Goal: Information Seeking & Learning: Learn about a topic

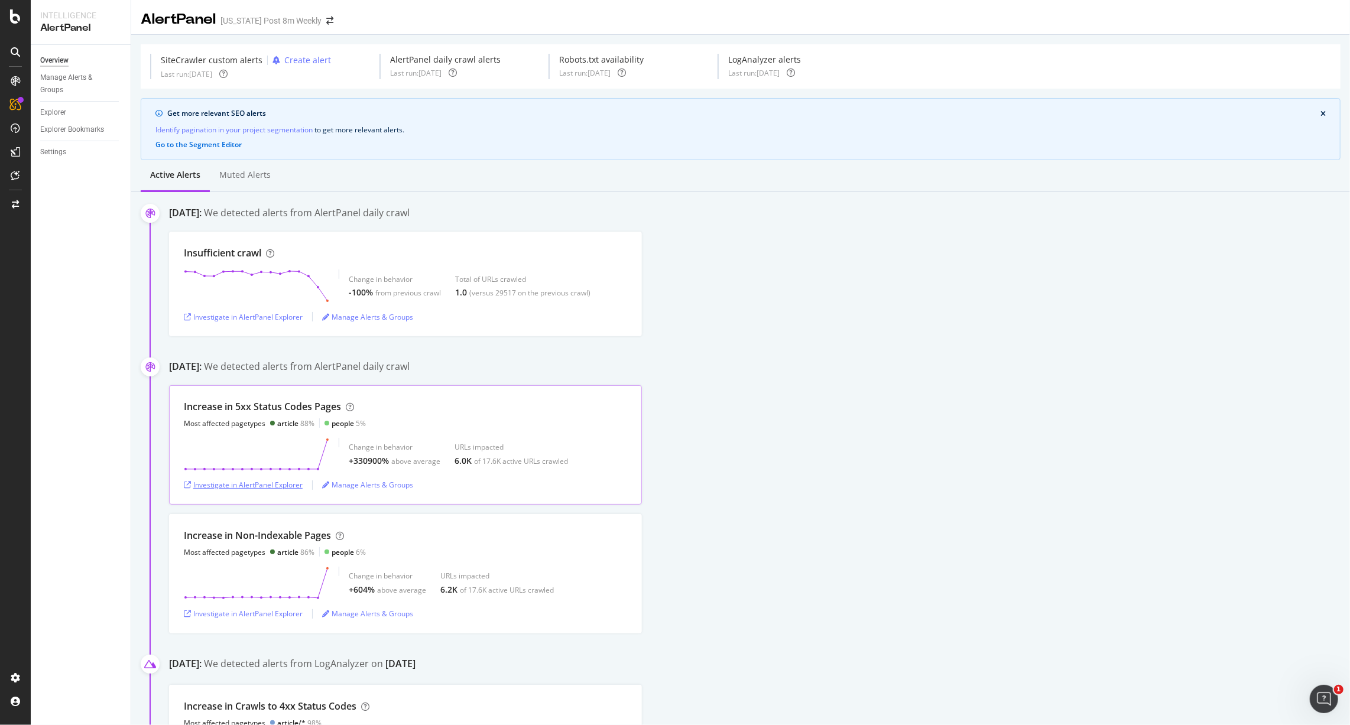
click at [234, 485] on div "Investigate in AlertPanel Explorer" at bounding box center [243, 485] width 119 height 10
click at [246, 312] on div "Investigate in AlertPanel Explorer" at bounding box center [243, 317] width 119 height 10
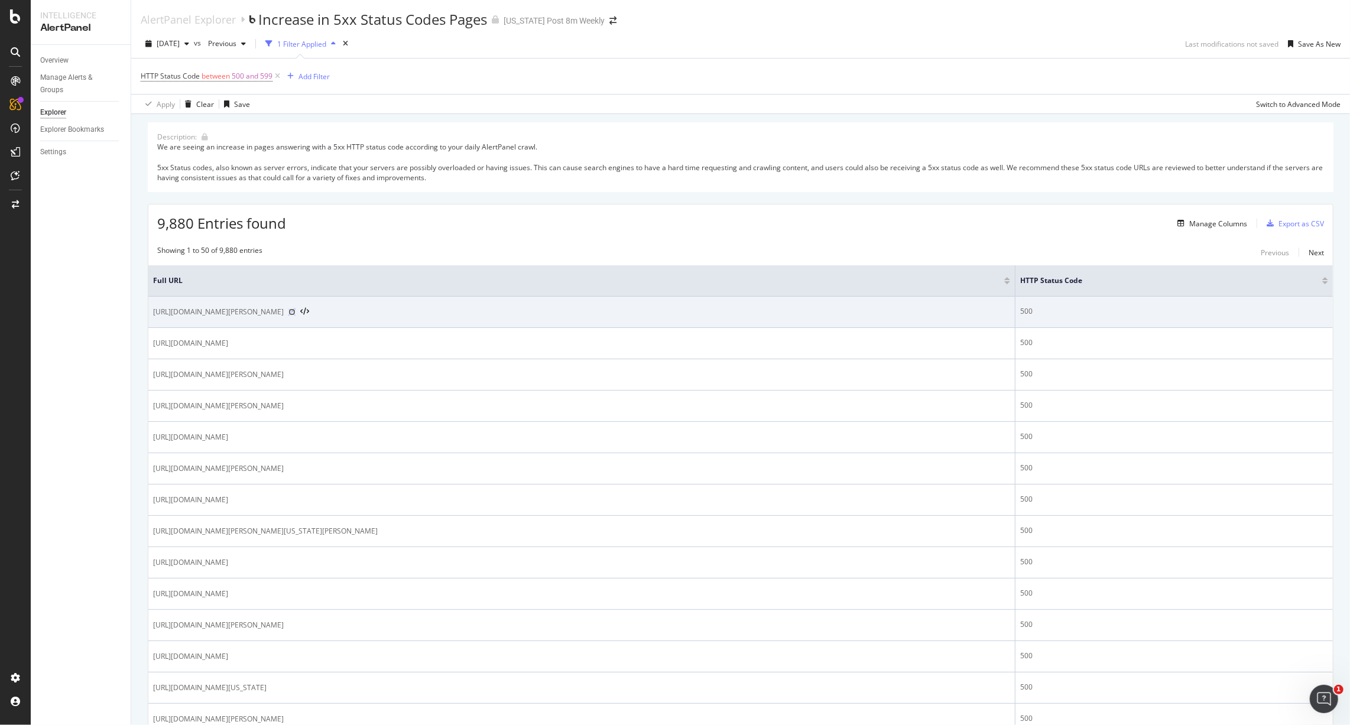
click at [296, 312] on icon at bounding box center [291, 312] width 7 height 7
